Goal: Check status: Check status

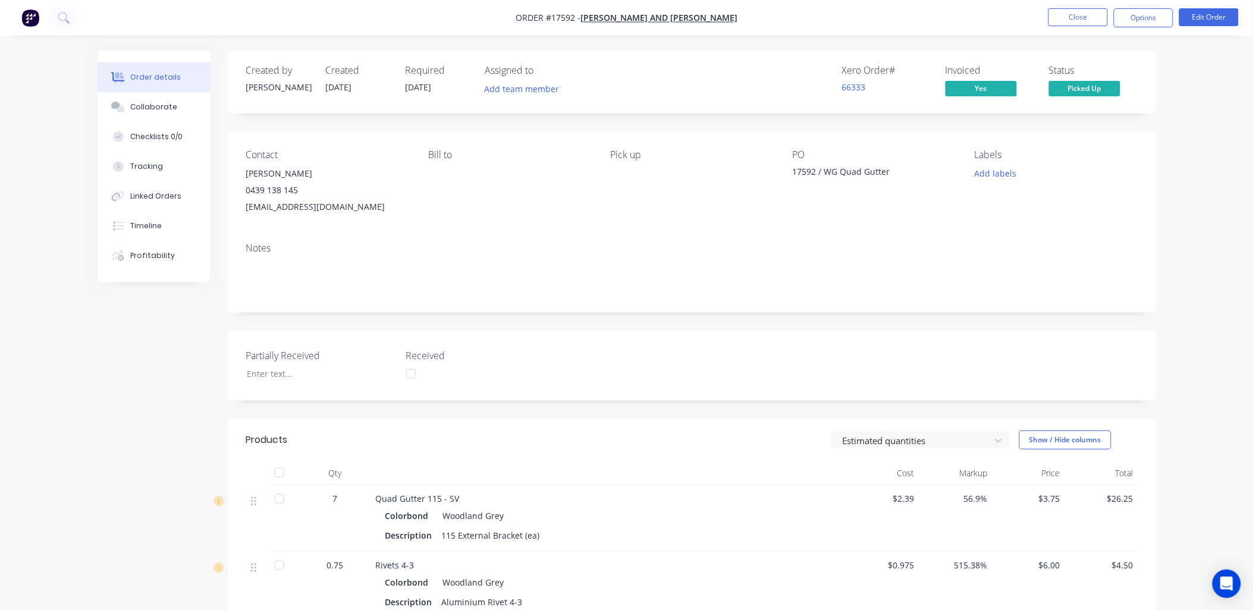
click at [1067, 2] on nav "Order #17592 - [PERSON_NAME] and [PERSON_NAME] Close Options Edit Order" at bounding box center [626, 18] width 1253 height 36
click at [1071, 14] on button "Close" at bounding box center [1078, 17] width 59 height 18
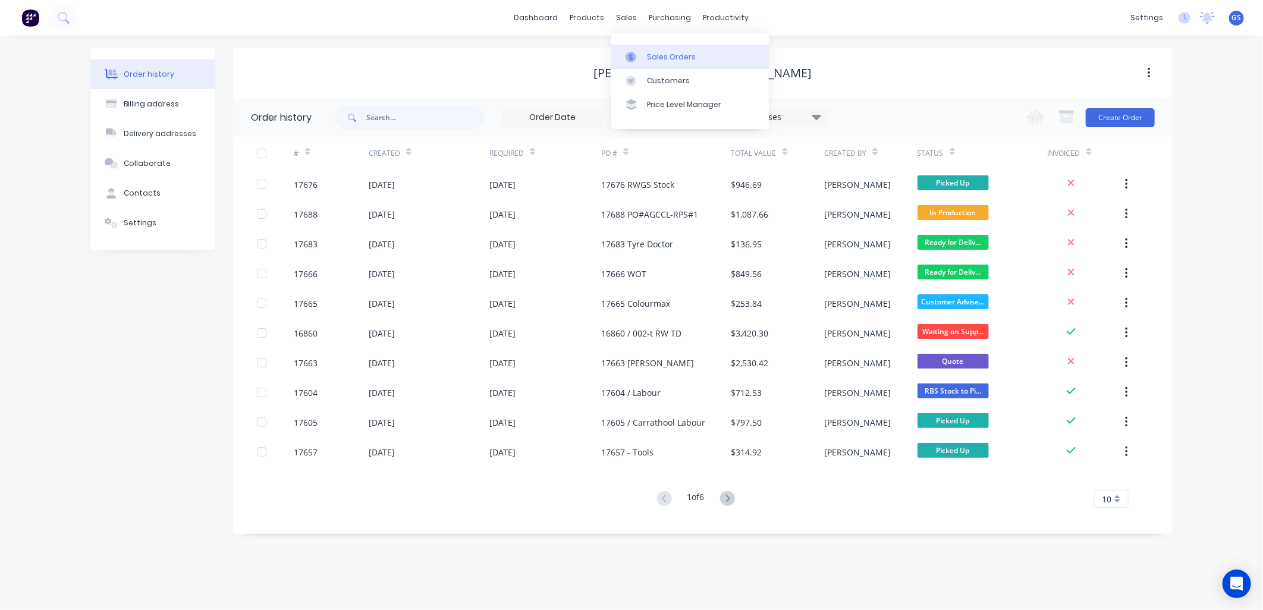
click at [643, 49] on link "Sales Orders" at bounding box center [690, 57] width 158 height 24
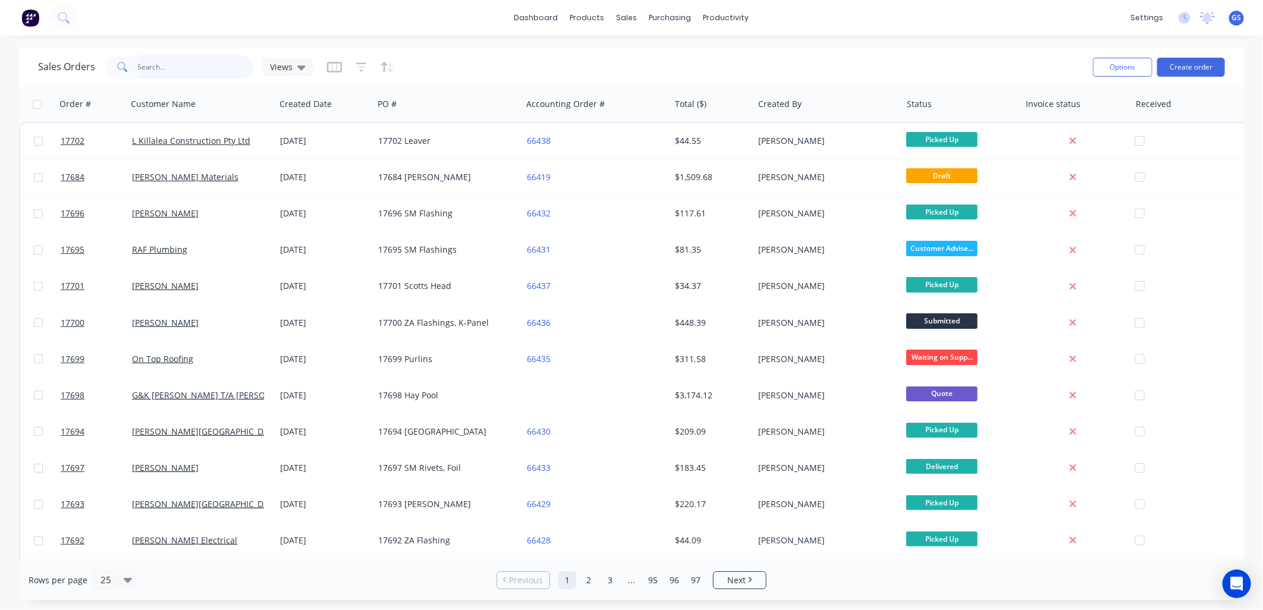
click at [171, 67] on input "text" at bounding box center [196, 67] width 116 height 24
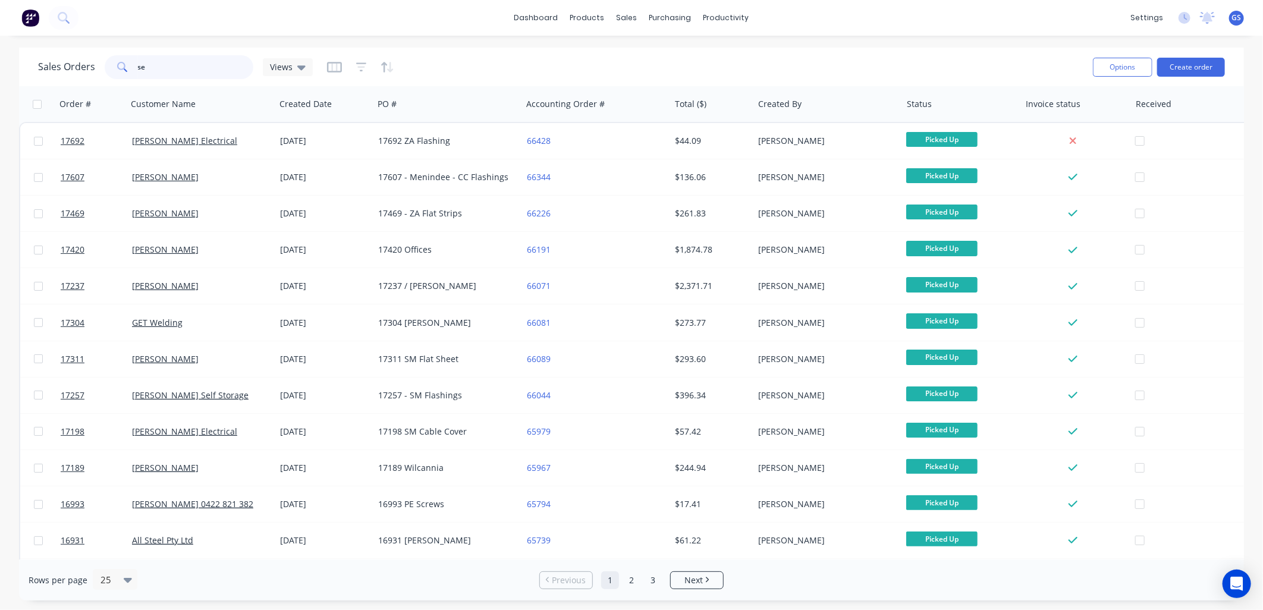
type input "s"
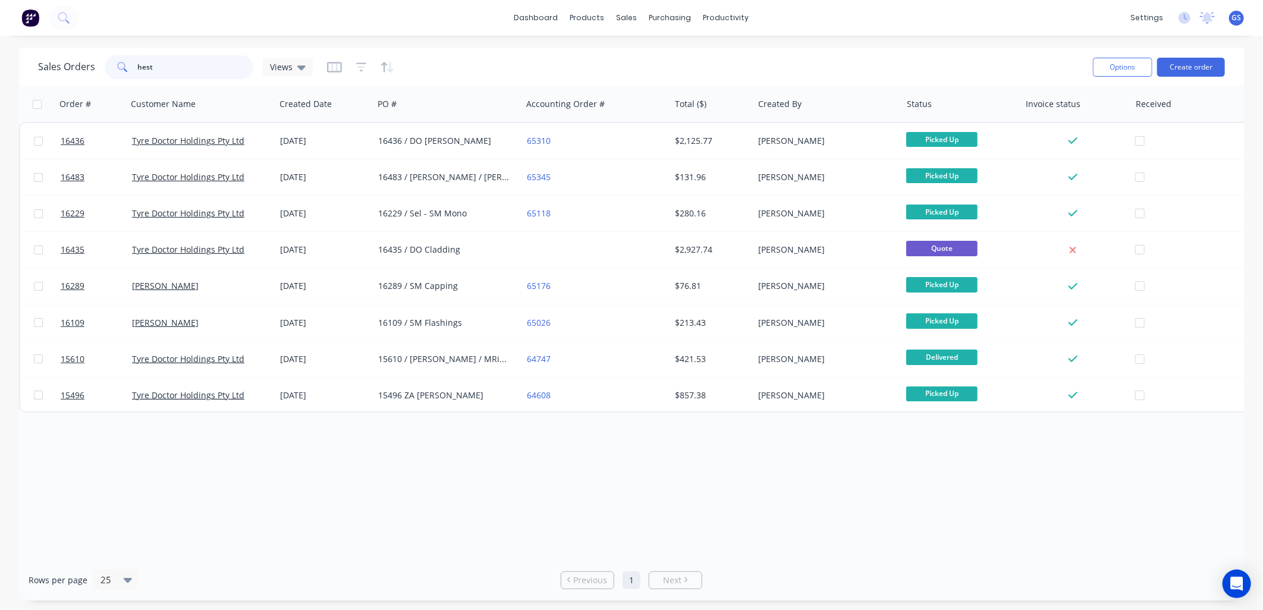
type input "hest"
